Goal: Task Accomplishment & Management: Manage account settings

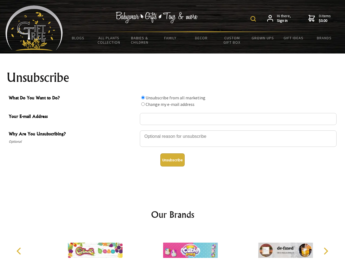
click at [254, 19] on img at bounding box center [252, 18] width 5 height 5
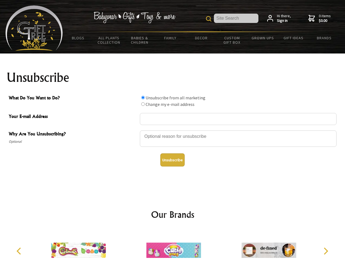
click at [173, 130] on div at bounding box center [238, 139] width 197 height 19
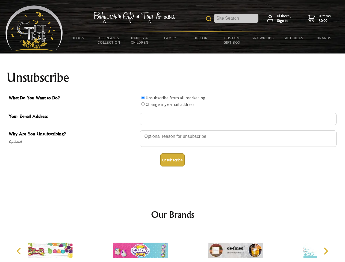
click at [143, 97] on input "What Do You Want to Do?" at bounding box center [143, 98] width 4 height 4
click at [143, 104] on input "What Do You Want to Do?" at bounding box center [143, 104] width 4 height 4
radio input "true"
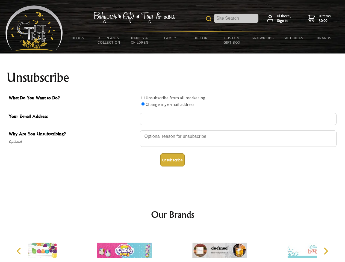
click at [172, 160] on button "Unsubscribe" at bounding box center [172, 159] width 24 height 13
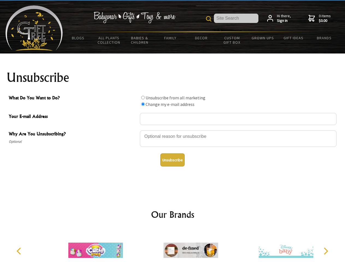
click at [20, 251] on icon "Previous" at bounding box center [19, 251] width 7 height 7
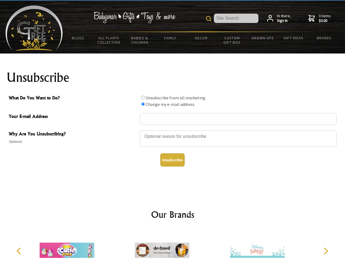
click at [325, 251] on icon "Next" at bounding box center [325, 251] width 7 height 7
